Goal: Communication & Community: Answer question/provide support

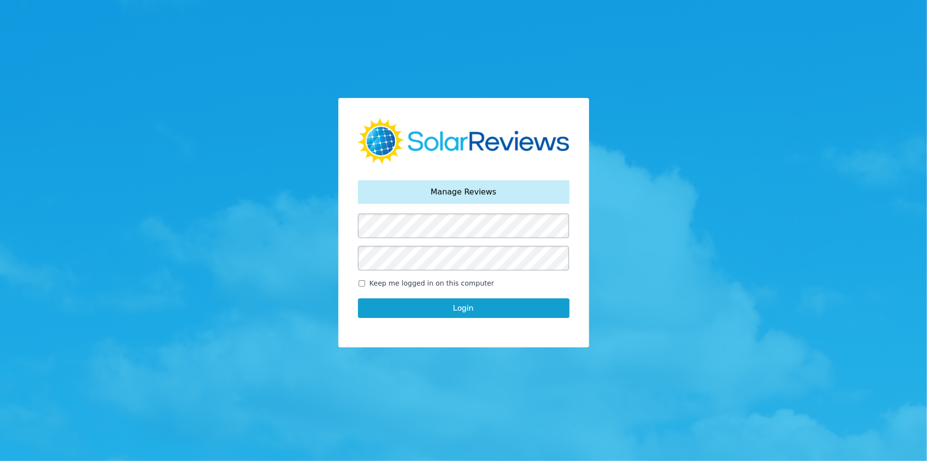
click at [458, 309] on button "Login" at bounding box center [464, 308] width 212 height 20
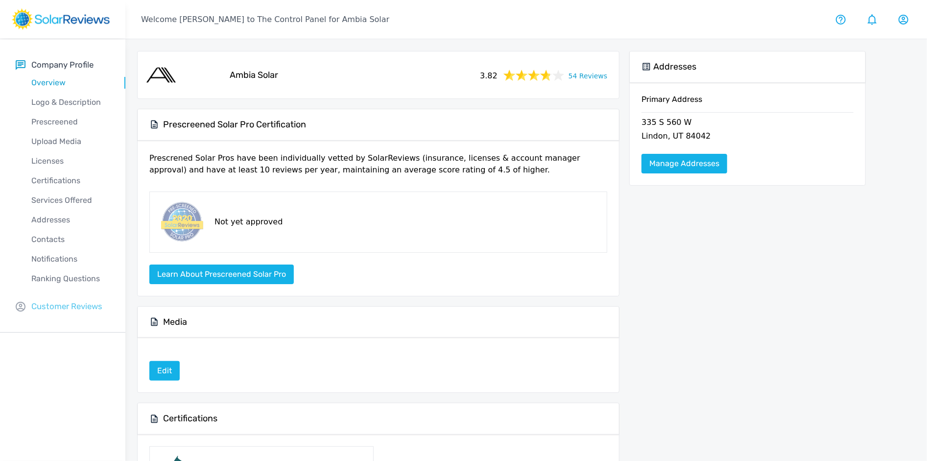
click at [90, 306] on p "Customer Reviews" at bounding box center [66, 306] width 71 height 12
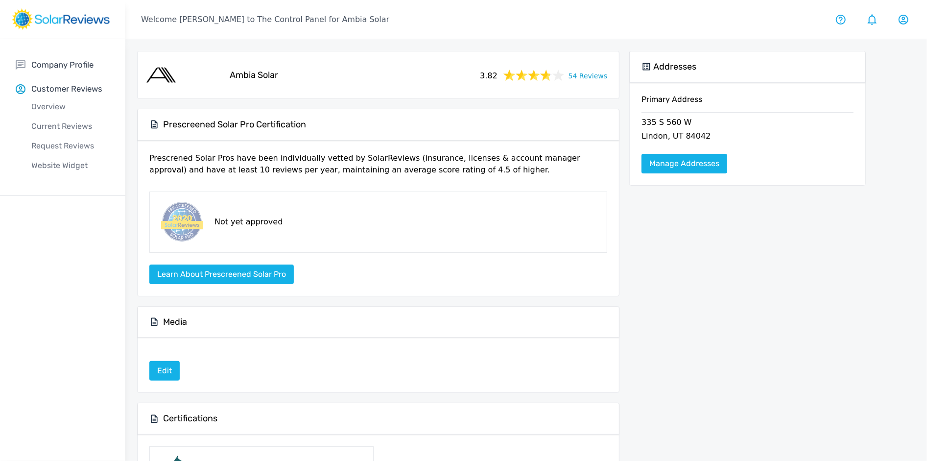
click at [57, 116] on div "Overview" at bounding box center [71, 107] width 110 height 20
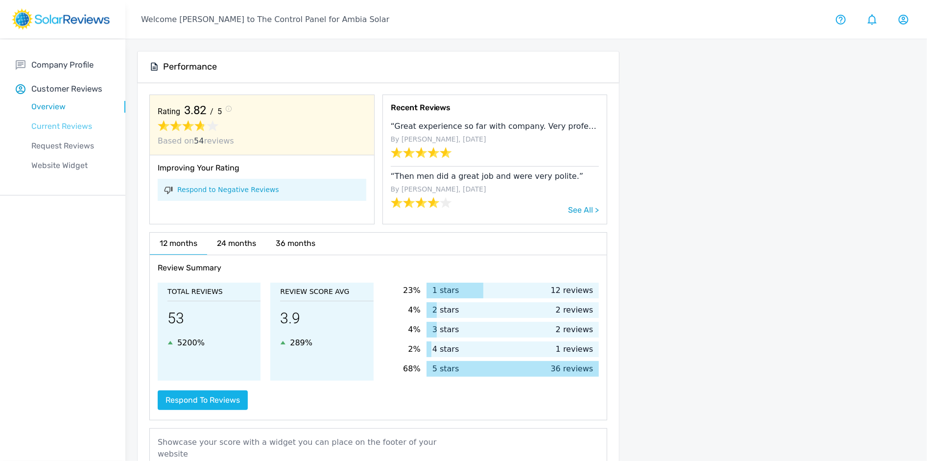
click at [65, 125] on p "Current Reviews" at bounding box center [71, 126] width 110 height 12
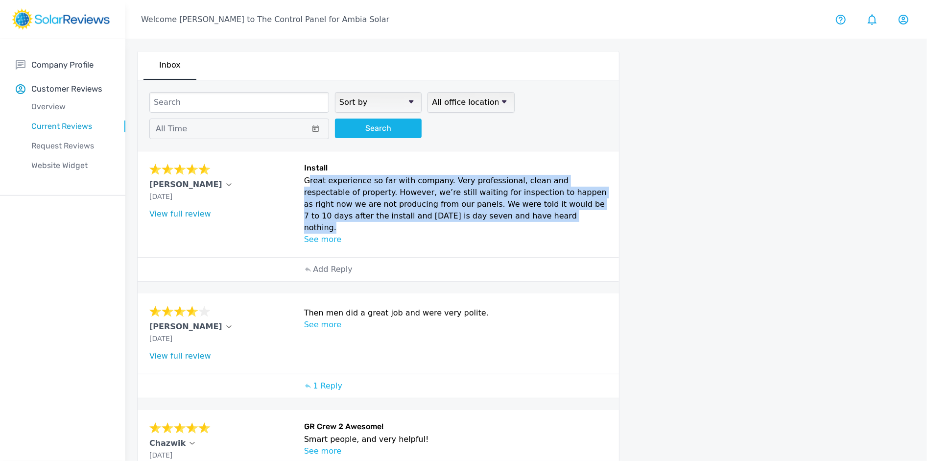
drag, startPoint x: 304, startPoint y: 179, endPoint x: 500, endPoint y: 211, distance: 198.9
click at [500, 211] on p "Great experience so far with company. Very professional, clean and respectable …" at bounding box center [456, 204] width 304 height 59
copy p "Great experience so far with company. Very professional, clean and respectable …"
click at [182, 210] on link "View full review" at bounding box center [180, 213] width 62 height 9
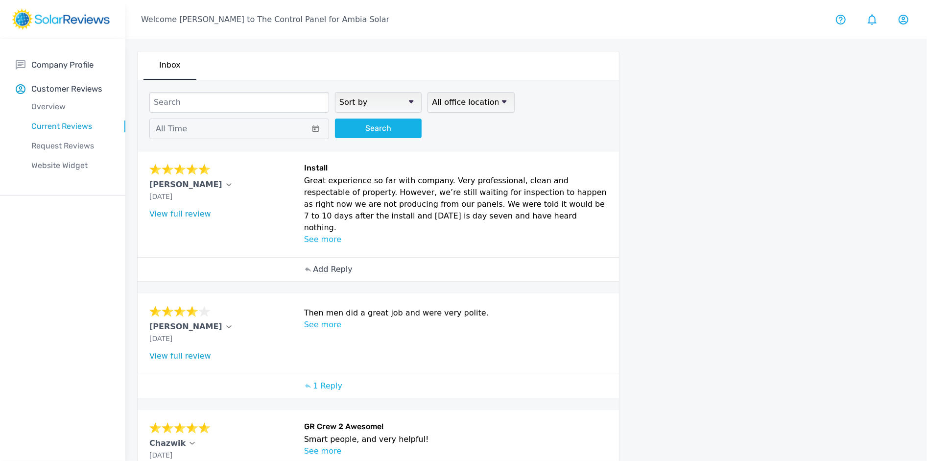
click at [329, 263] on p "Add Reply" at bounding box center [332, 269] width 39 height 12
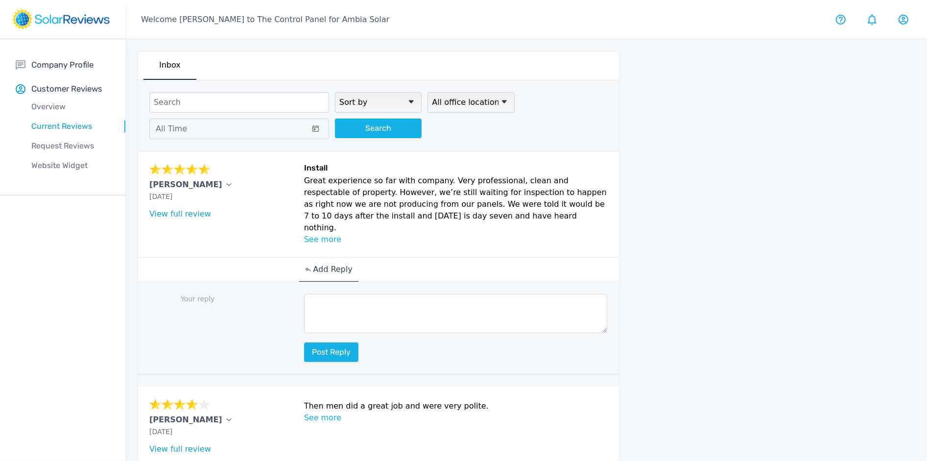
click at [358, 294] on textarea at bounding box center [456, 313] width 304 height 39
paste textarea "Thank you for sharing your experience with us—we’re so glad to hear the install…"
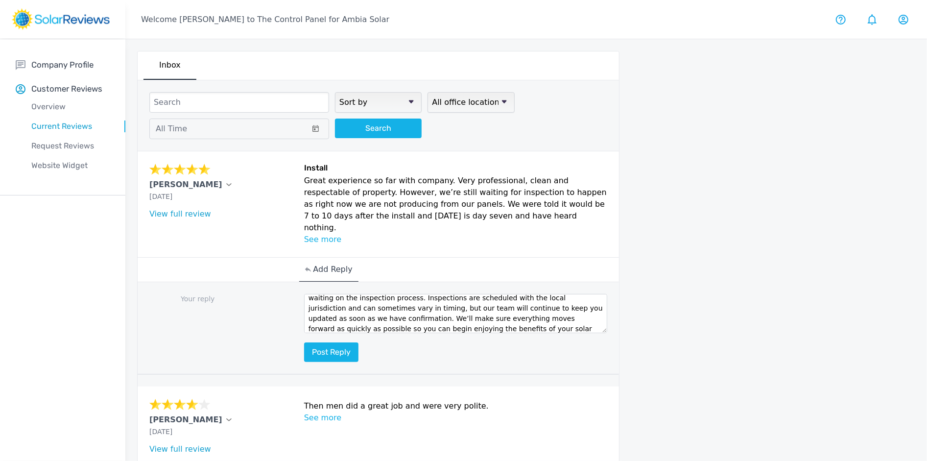
scroll to position [16, 0]
type textarea "Thank you for sharing your experience with us—we’re so glad to hear the install…"
click at [320, 342] on button "Post reply" at bounding box center [331, 352] width 54 height 20
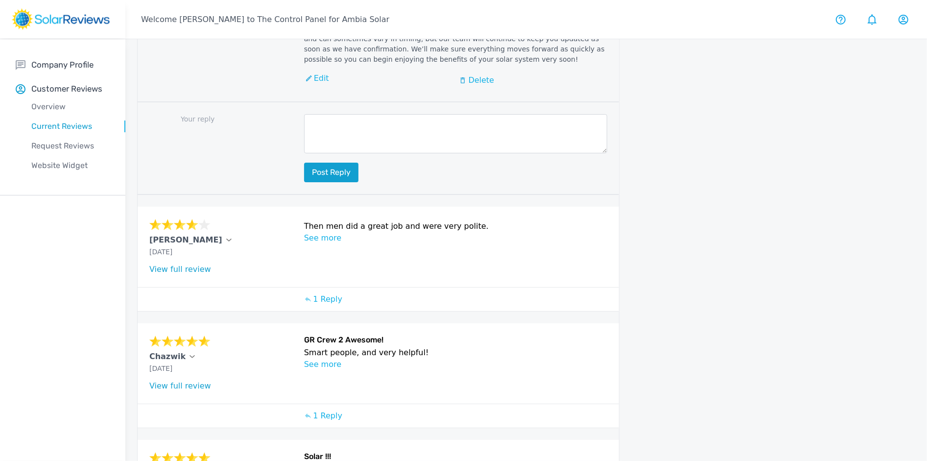
scroll to position [0, 0]
